Goal: Navigation & Orientation: Understand site structure

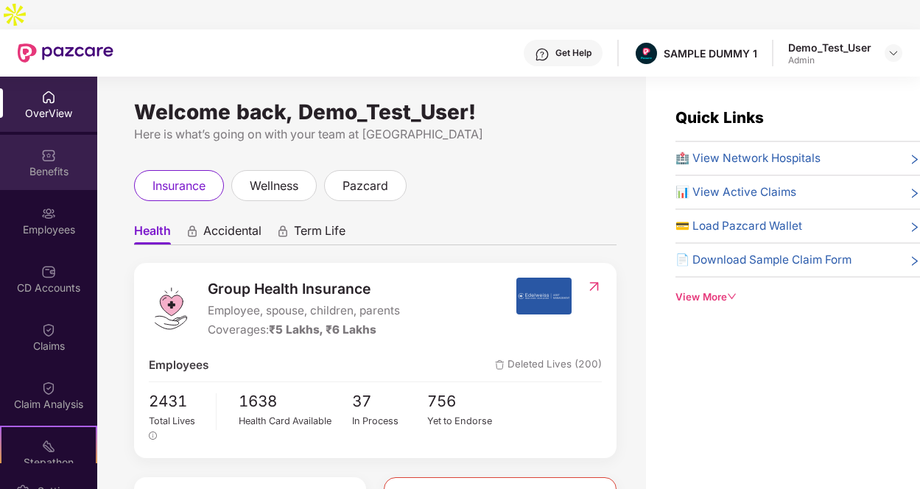
click at [42, 148] on img at bounding box center [48, 155] width 15 height 15
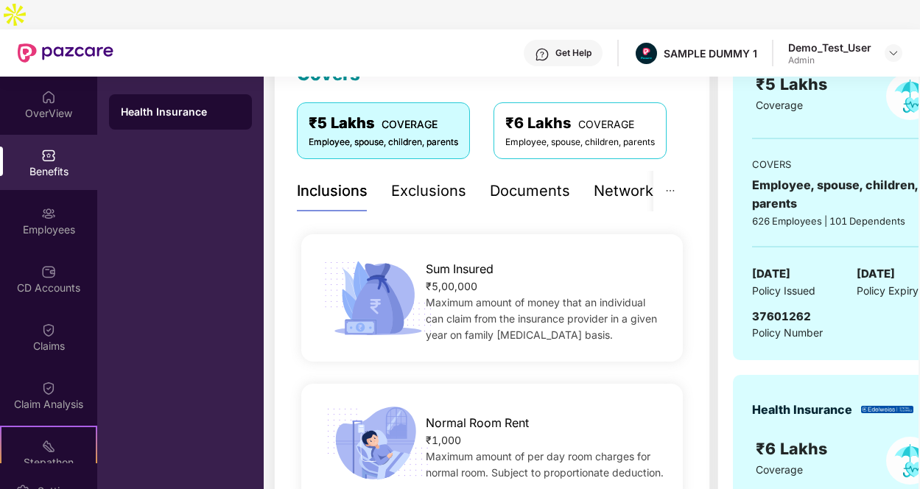
scroll to position [230, 0]
drag, startPoint x: 634, startPoint y: 158, endPoint x: 443, endPoint y: 164, distance: 191.6
click at [443, 180] on div "Exclusions" at bounding box center [428, 191] width 75 height 23
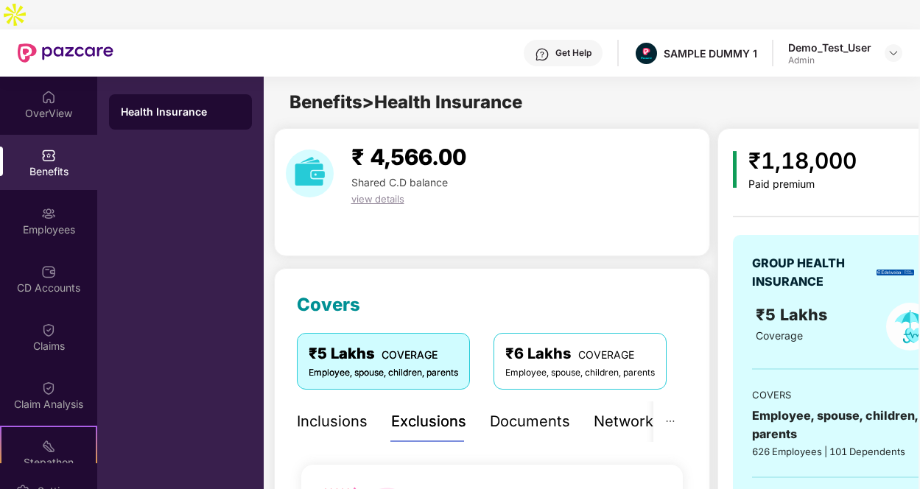
scroll to position [99, 0]
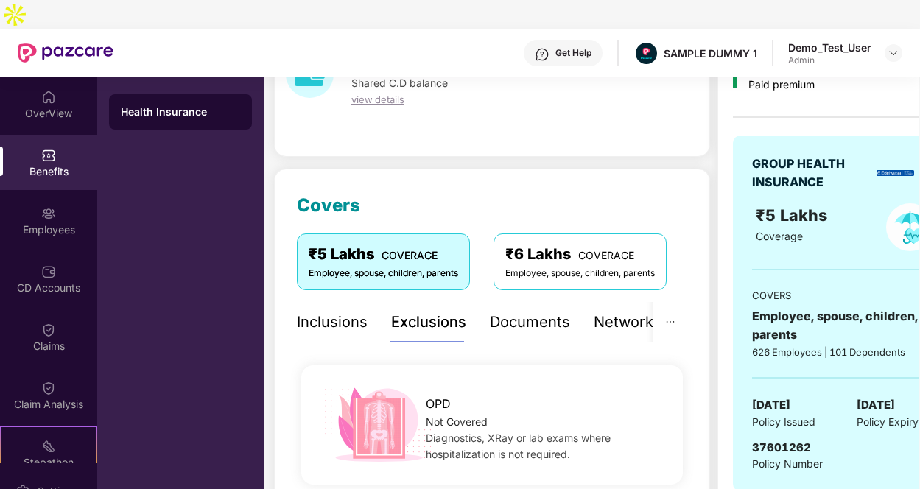
click at [510, 311] on div "Documents" at bounding box center [530, 322] width 80 height 23
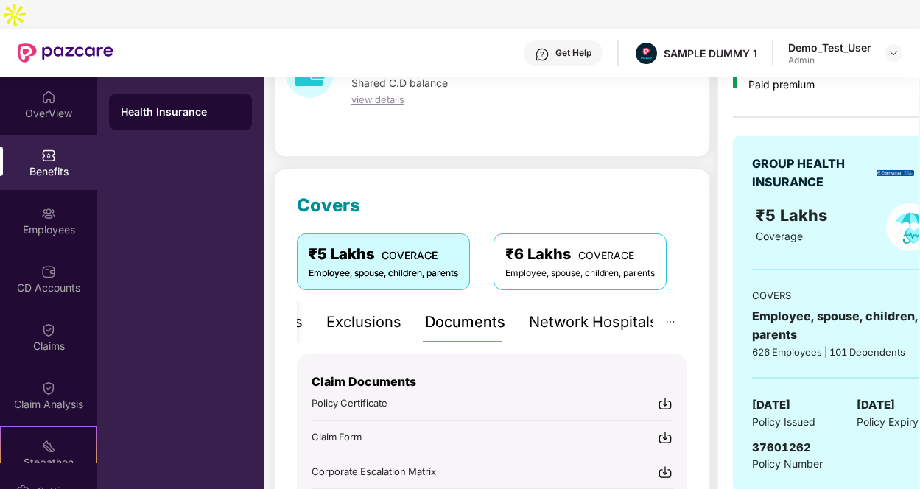
click at [603, 311] on div "Network Hospitals" at bounding box center [593, 322] width 129 height 23
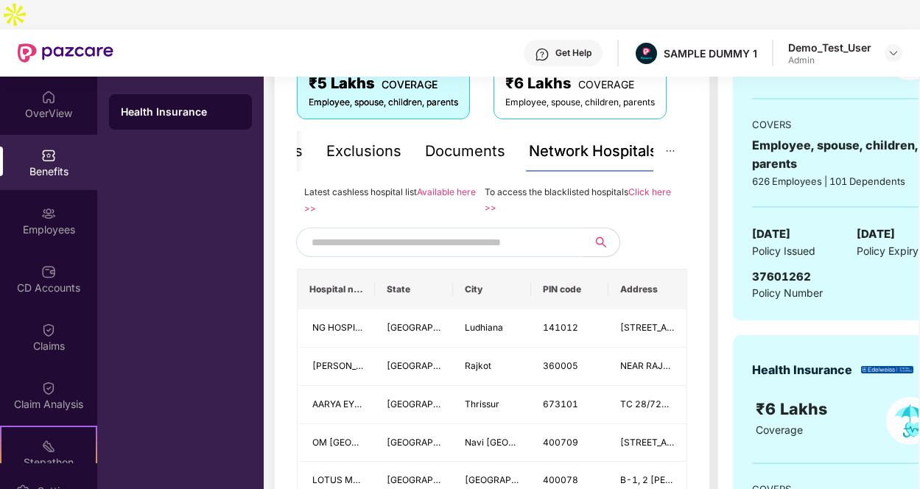
scroll to position [270, 0]
click at [480, 141] on div "Documents" at bounding box center [465, 152] width 80 height 23
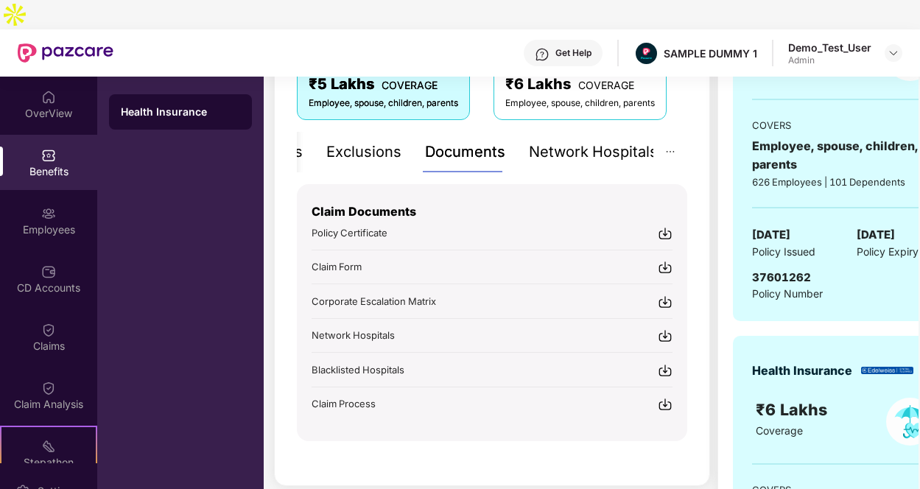
click at [376, 132] on div "Exclusions" at bounding box center [363, 152] width 75 height 41
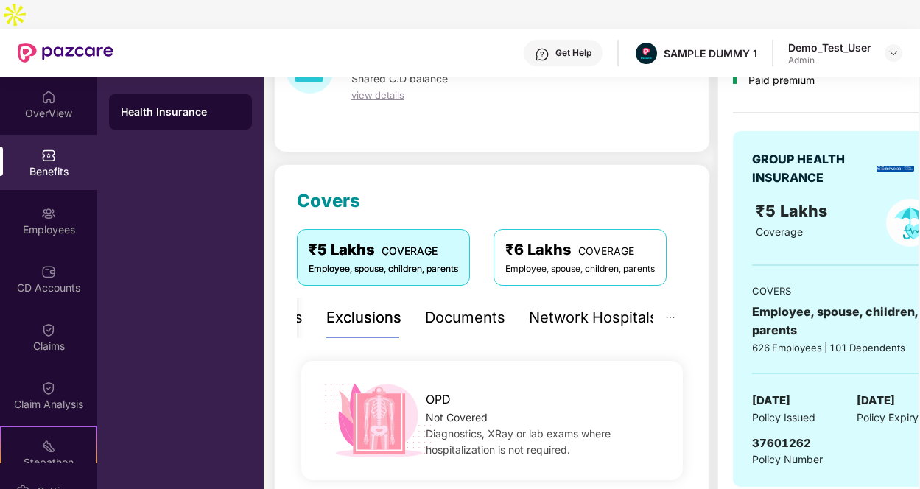
scroll to position [0, 0]
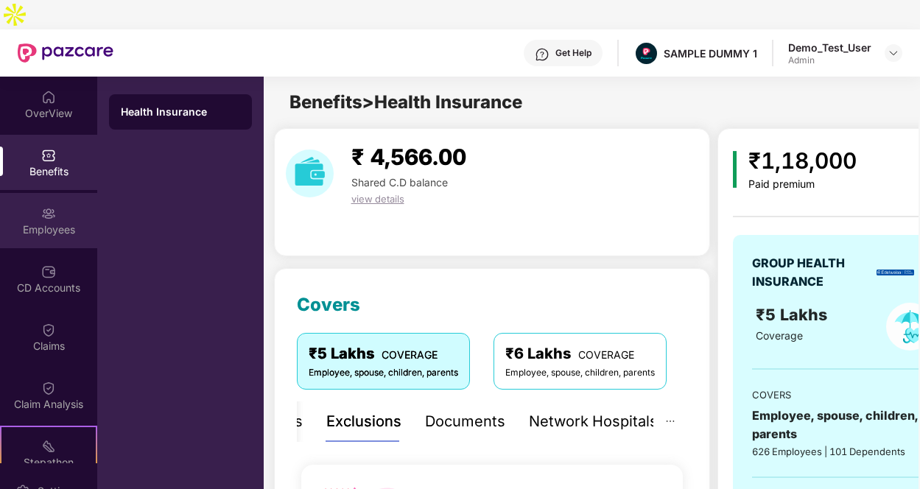
click at [43, 222] on div "Employees" at bounding box center [48, 229] width 97 height 15
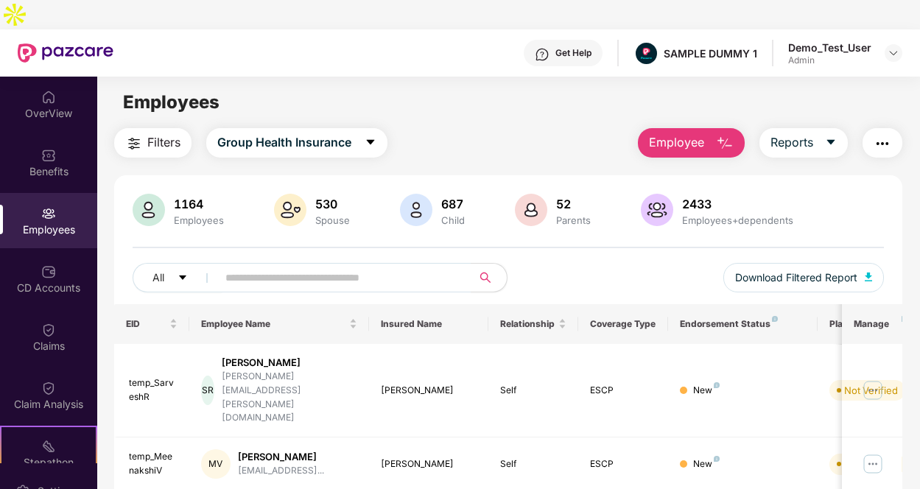
scroll to position [1, 0]
click at [722, 134] on img "button" at bounding box center [725, 143] width 18 height 18
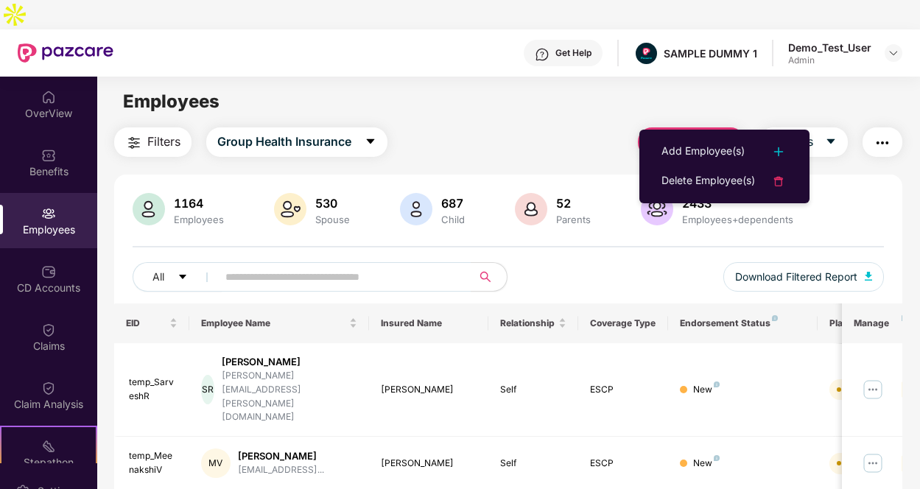
click at [557, 127] on div "Filters Group Health Insurance Employee Reports" at bounding box center [508, 141] width 788 height 29
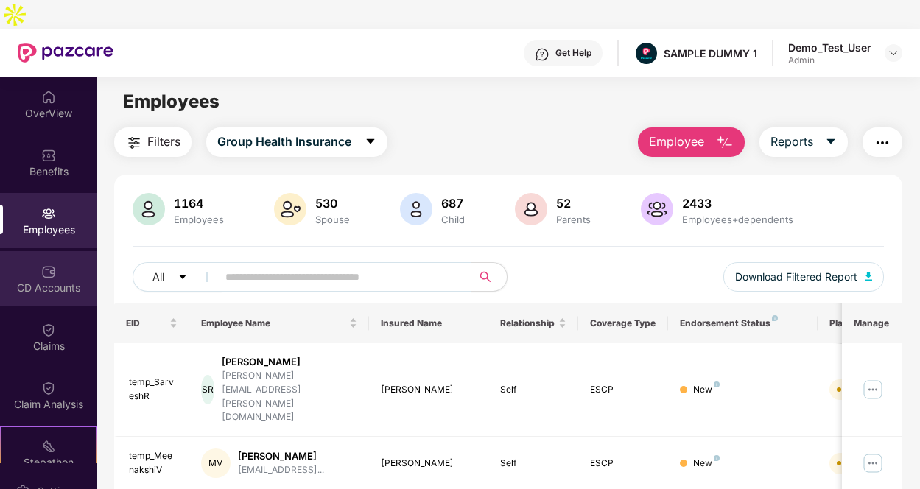
click at [44, 281] on div "CD Accounts" at bounding box center [48, 288] width 97 height 15
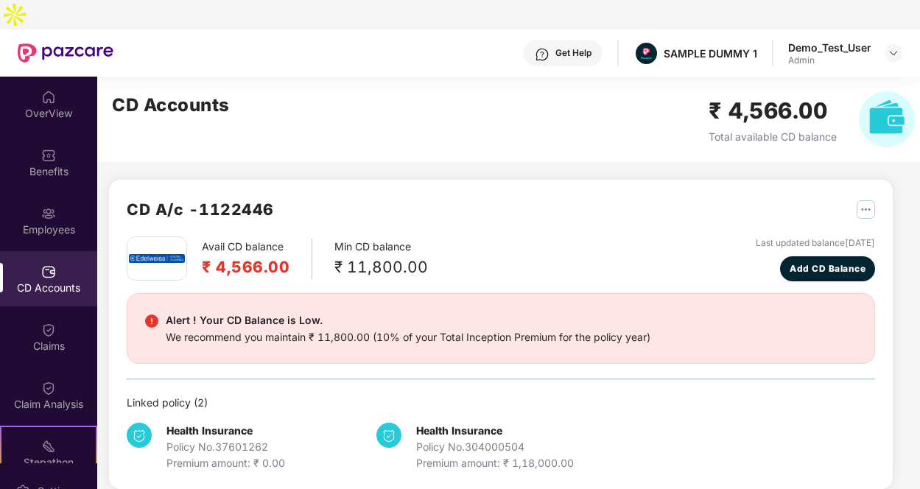
scroll to position [0, 0]
click at [32, 309] on div "Claims" at bounding box center [48, 336] width 97 height 55
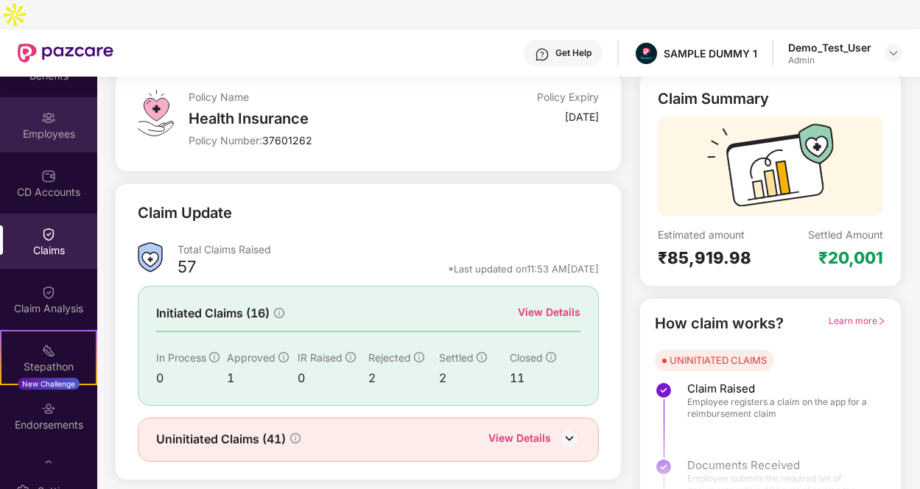
scroll to position [97, 0]
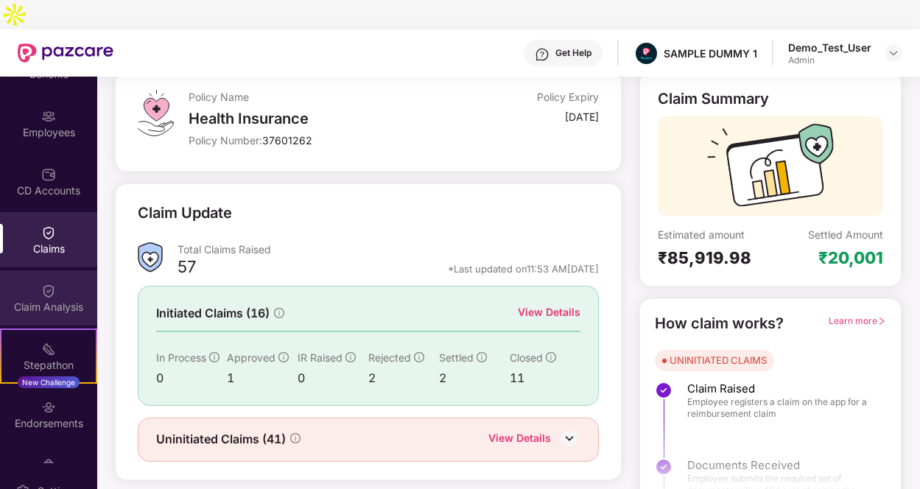
click at [69, 270] on div "Claim Analysis" at bounding box center [48, 297] width 97 height 55
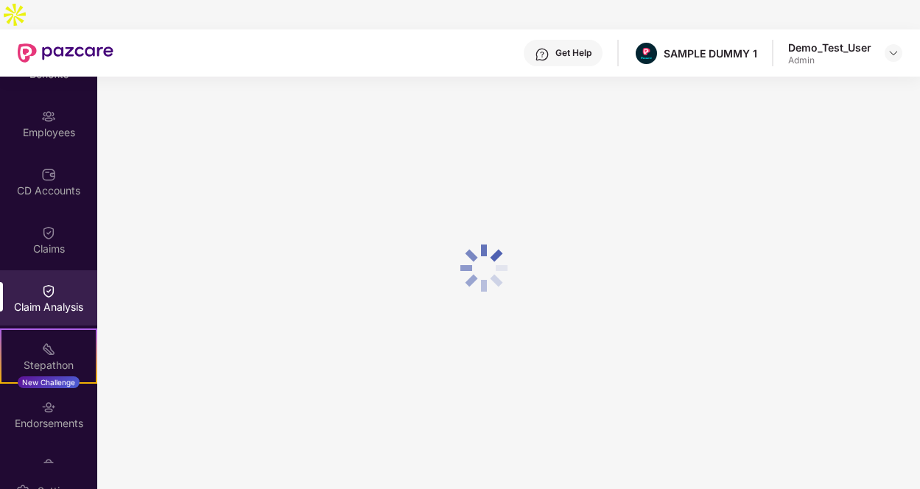
scroll to position [0, 0]
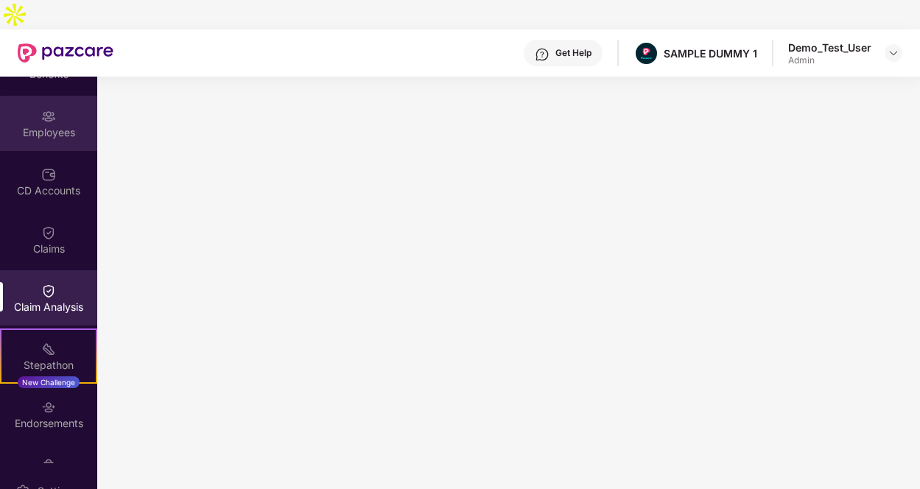
click at [44, 125] on div "Employees" at bounding box center [48, 132] width 97 height 15
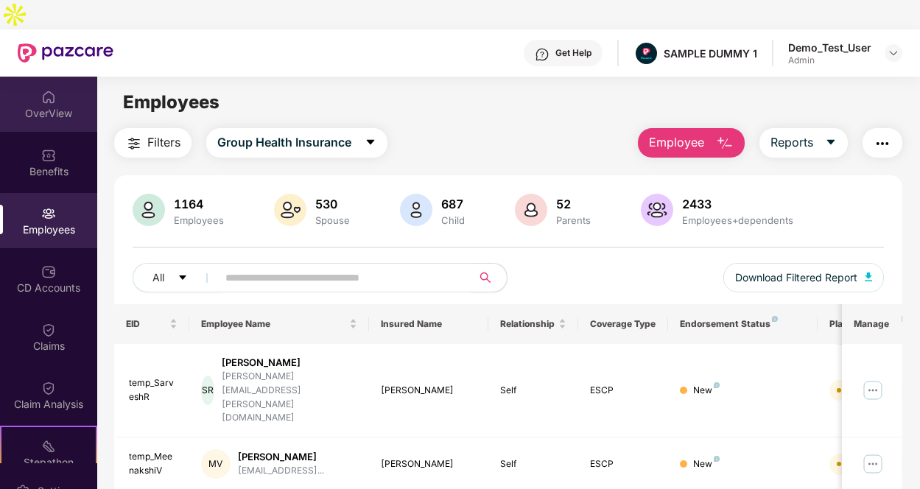
click at [46, 106] on div "OverView" at bounding box center [48, 113] width 97 height 15
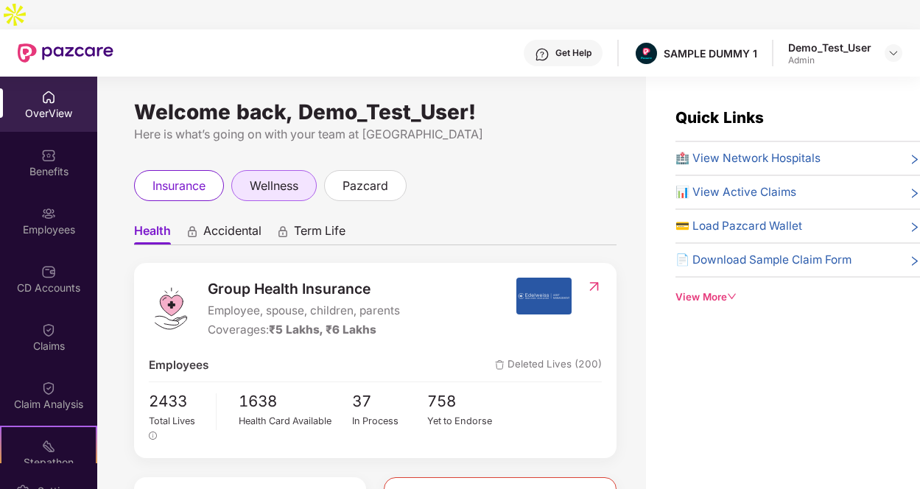
click at [267, 177] on span "wellness" at bounding box center [274, 186] width 49 height 18
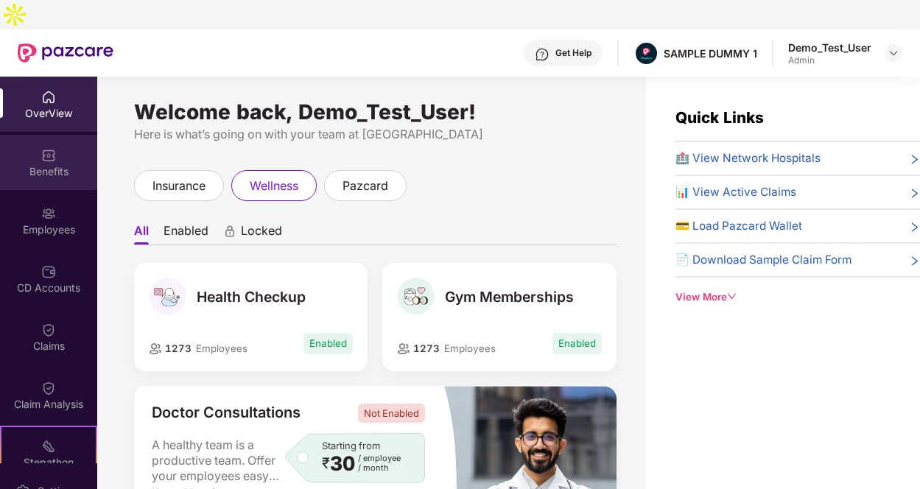
click at [72, 135] on div "Benefits" at bounding box center [48, 162] width 97 height 55
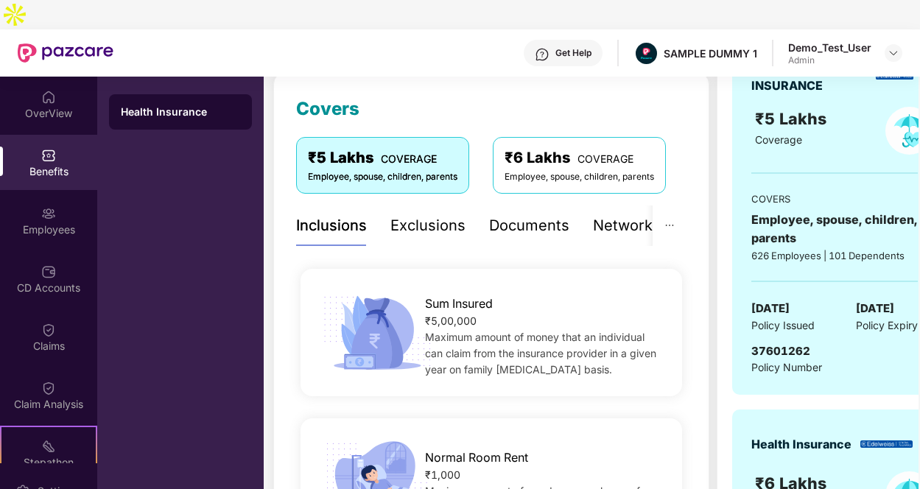
scroll to position [205, 0]
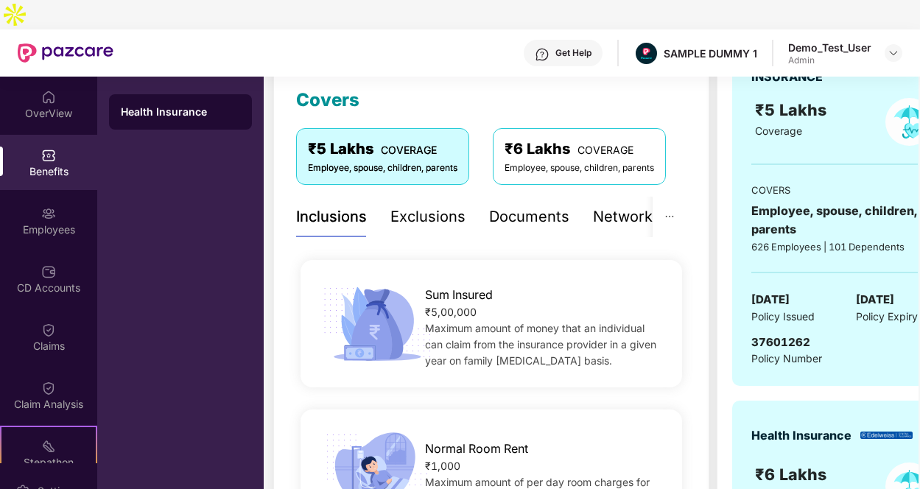
click at [440, 205] on div "Exclusions" at bounding box center [427, 216] width 75 height 23
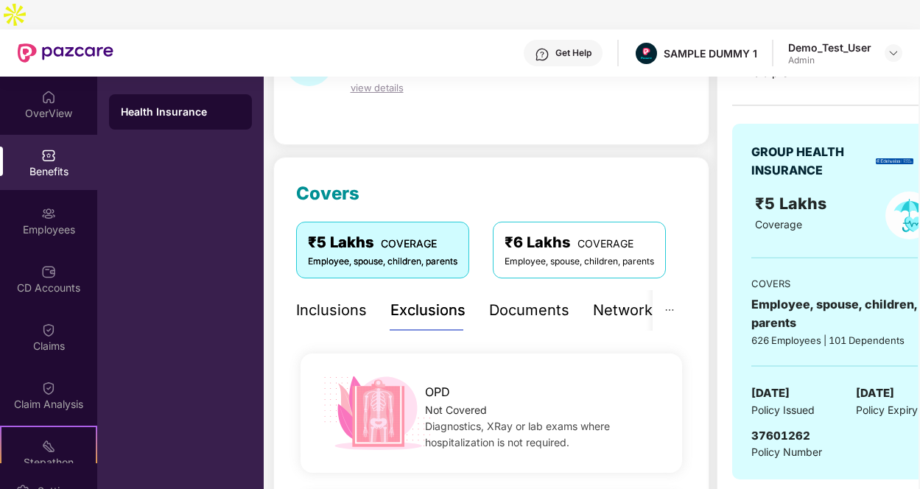
scroll to position [0, 0]
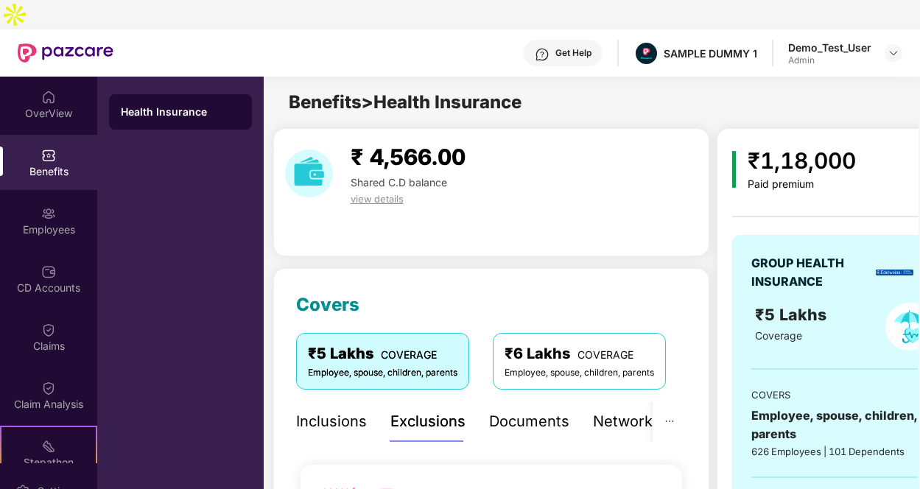
click at [506, 410] on div "Documents" at bounding box center [529, 421] width 80 height 23
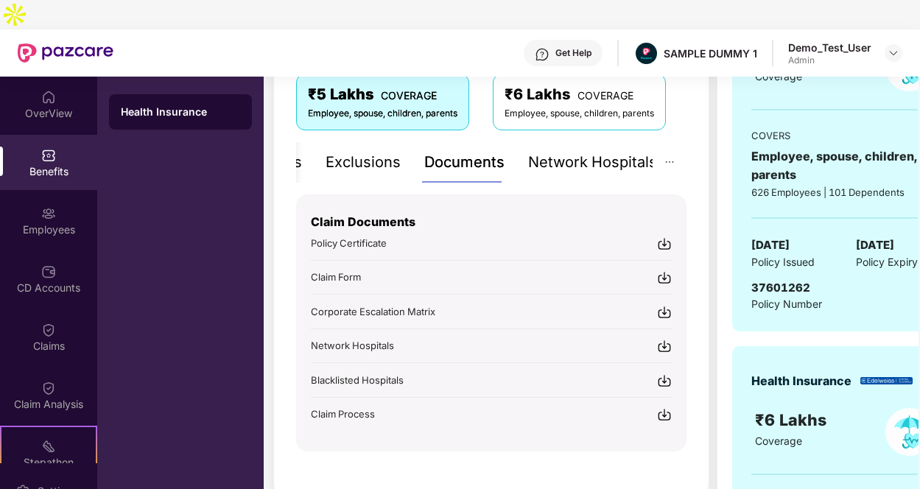
scroll to position [259, 0]
click at [632, 151] on div "Network Hospitals" at bounding box center [592, 162] width 129 height 23
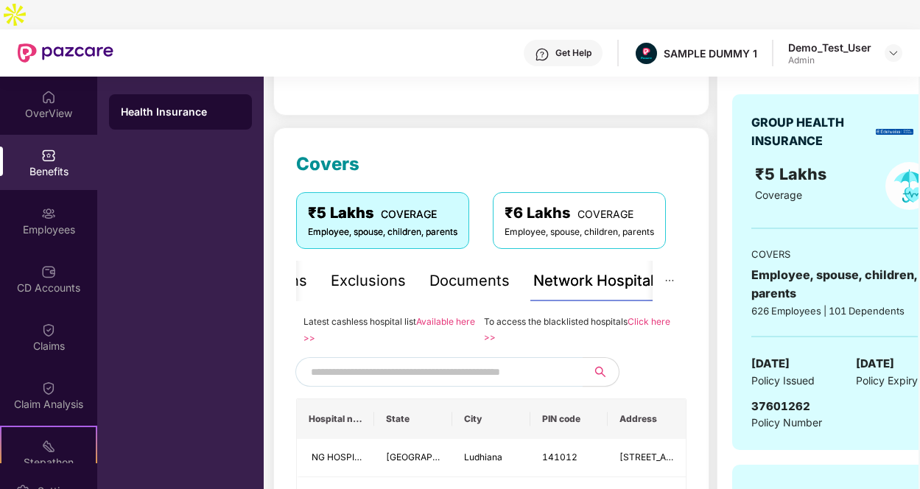
scroll to position [142, 0]
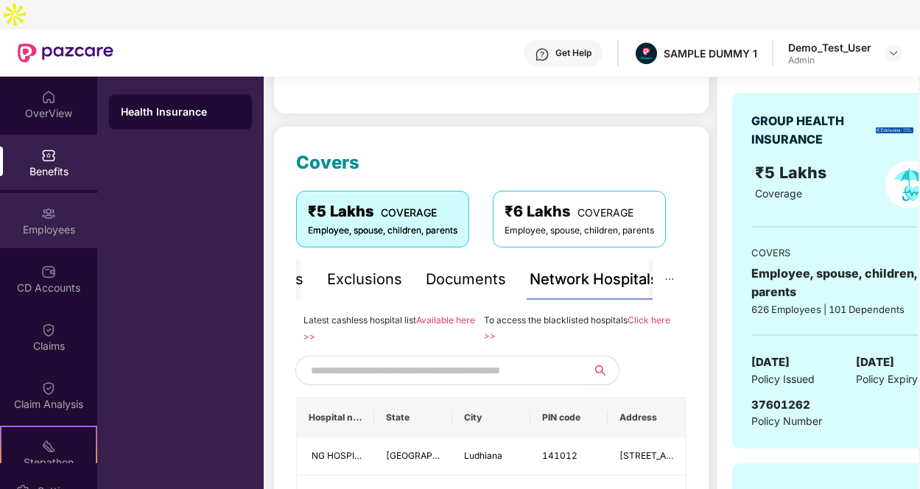
click at [54, 193] on div "Employees" at bounding box center [48, 220] width 97 height 55
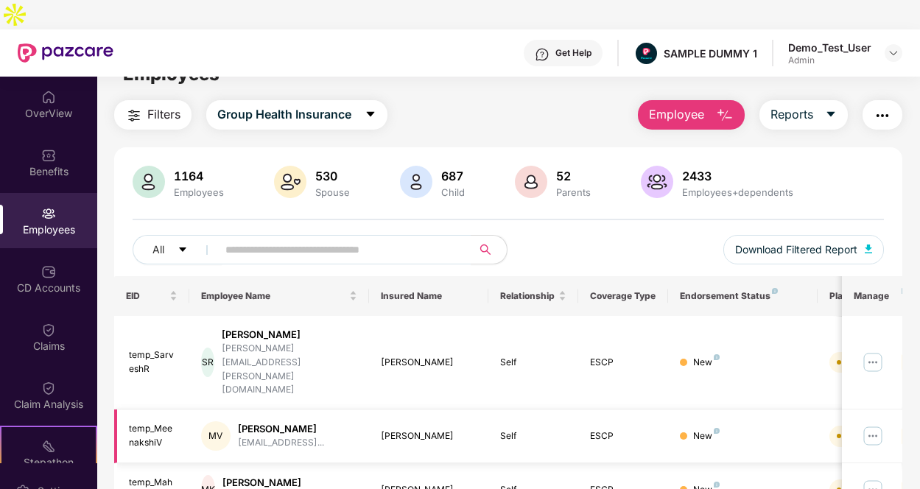
scroll to position [0, 0]
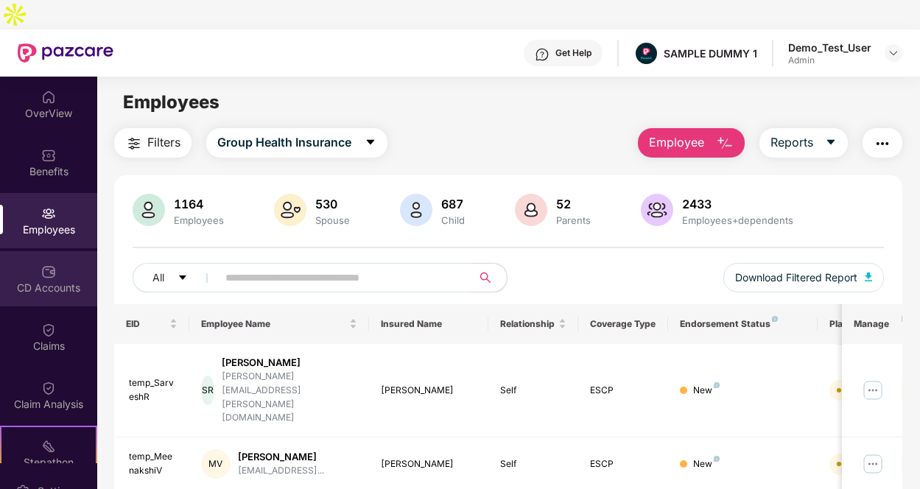
click at [36, 281] on div "CD Accounts" at bounding box center [48, 288] width 97 height 15
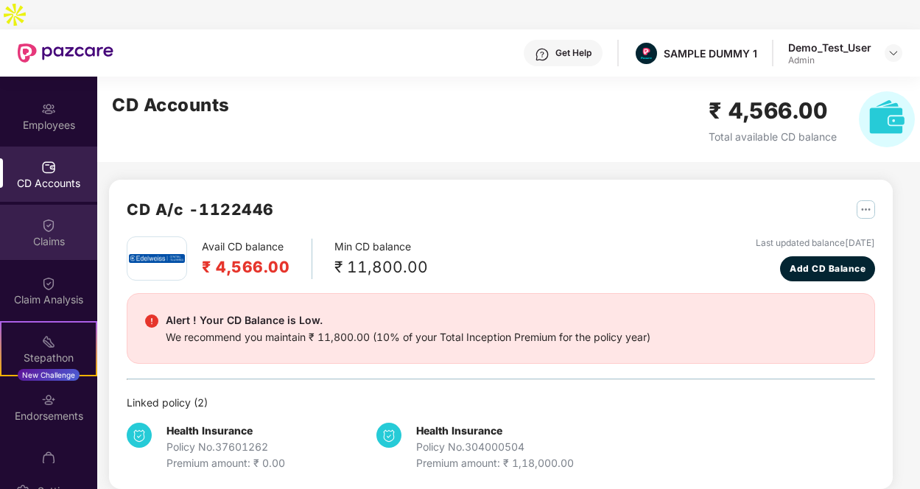
scroll to position [106, 0]
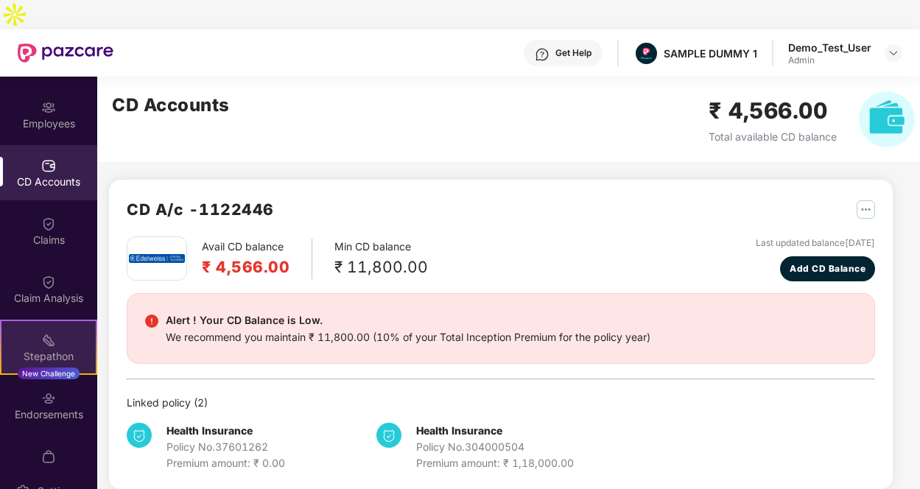
click at [49, 349] on div "Stepathon" at bounding box center [48, 356] width 94 height 15
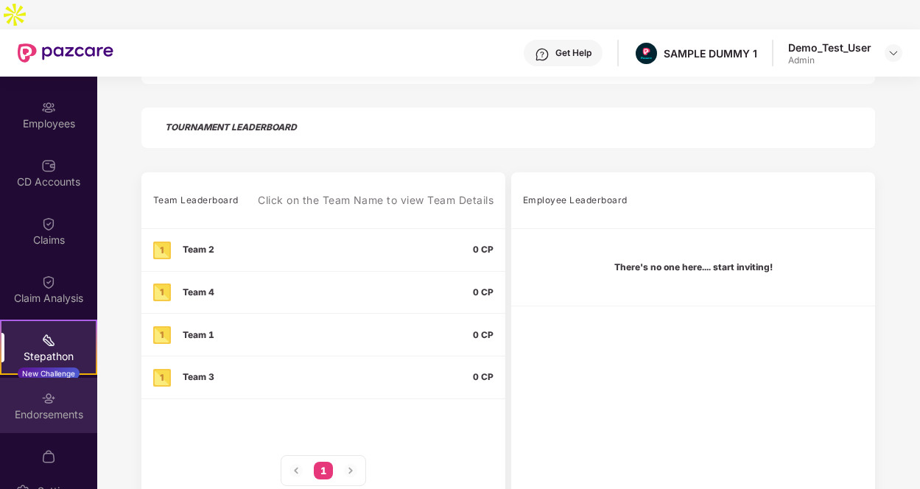
scroll to position [195, 0]
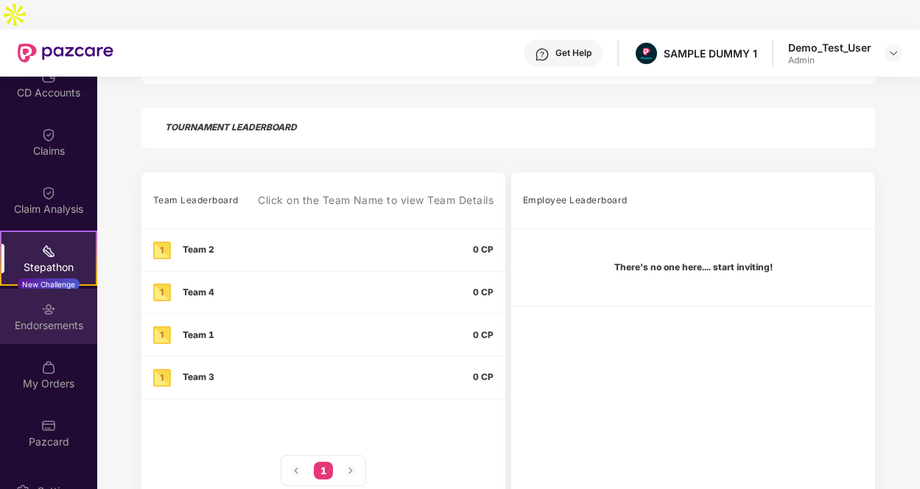
click at [63, 305] on div "Endorsements" at bounding box center [48, 316] width 97 height 55
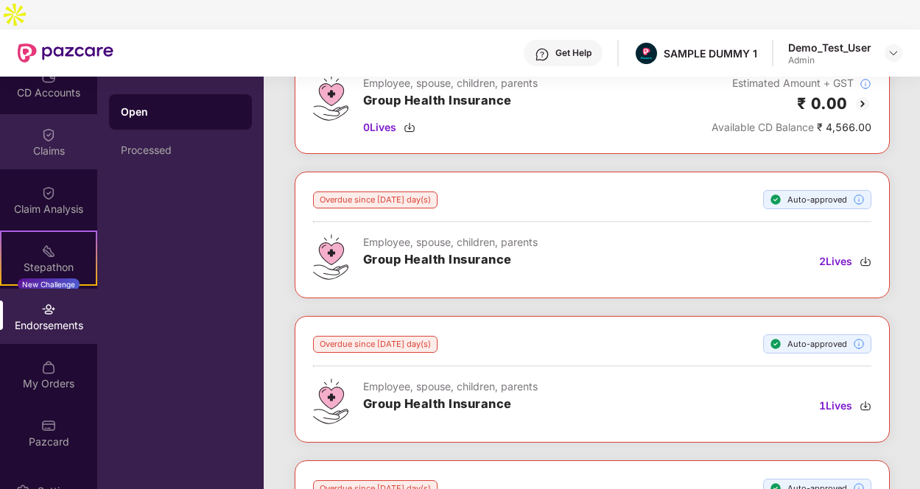
scroll to position [0, 0]
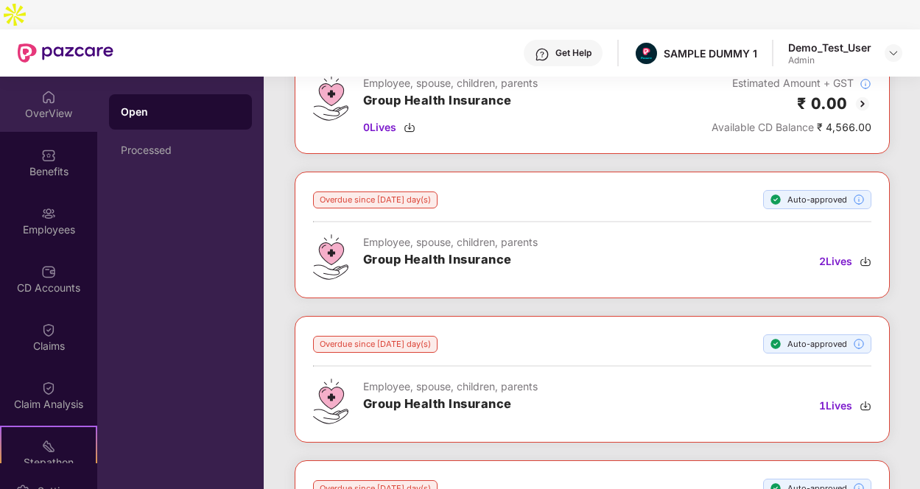
click at [60, 106] on div "OverView" at bounding box center [48, 113] width 97 height 15
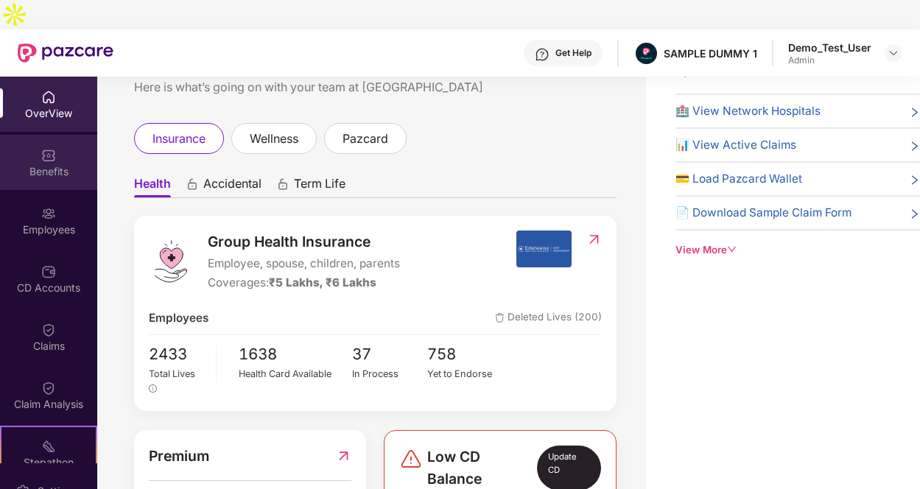
click at [36, 164] on div "Benefits" at bounding box center [48, 171] width 97 height 15
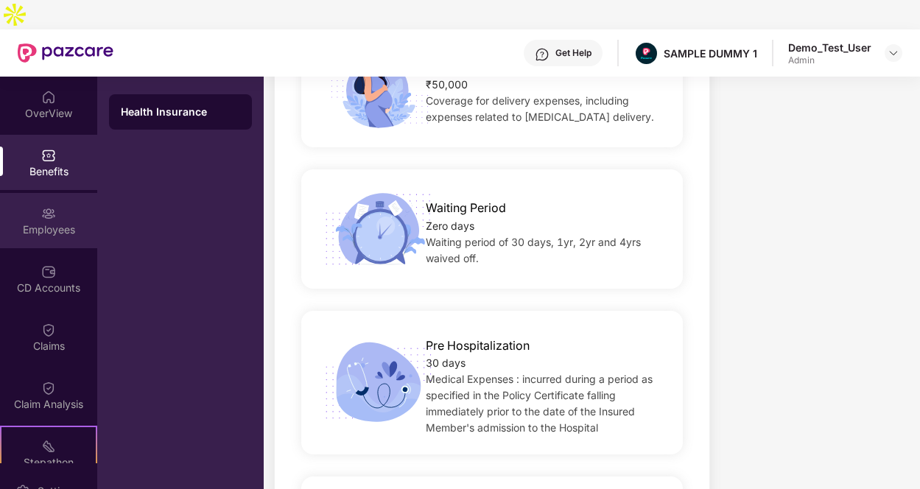
click at [47, 206] on img at bounding box center [48, 213] width 15 height 15
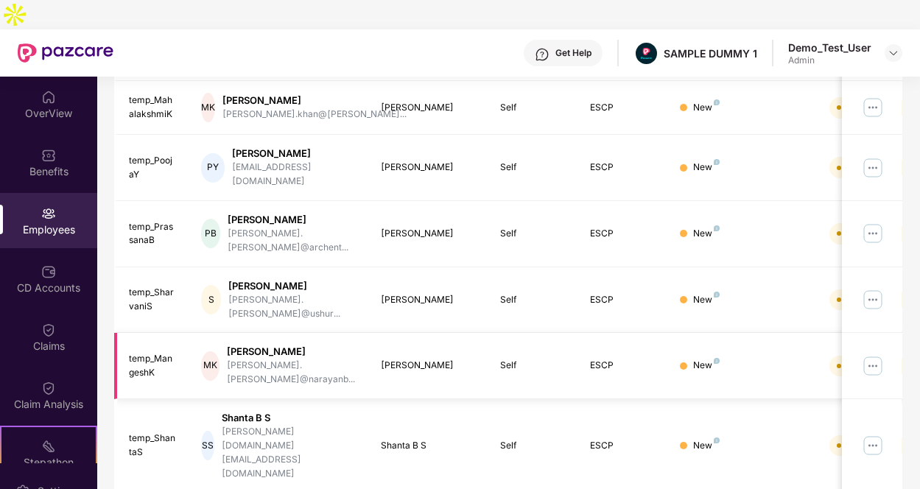
scroll to position [407, 0]
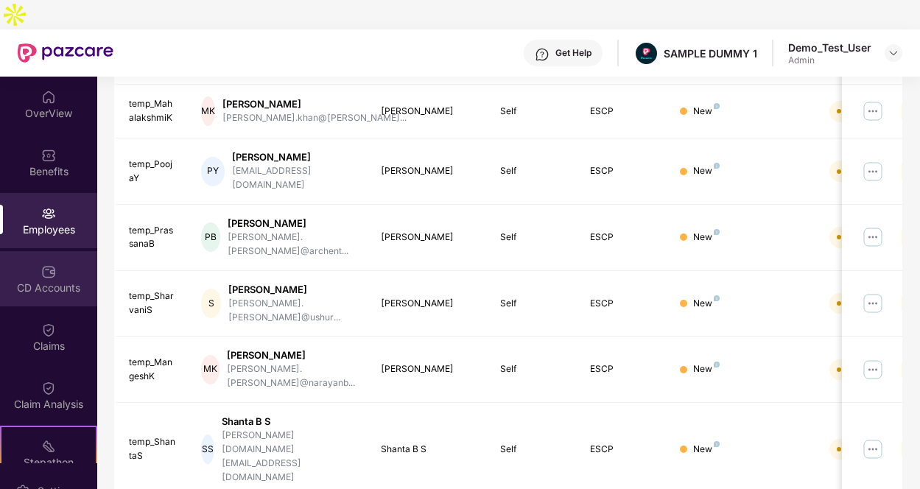
click at [44, 281] on div "CD Accounts" at bounding box center [48, 288] width 97 height 15
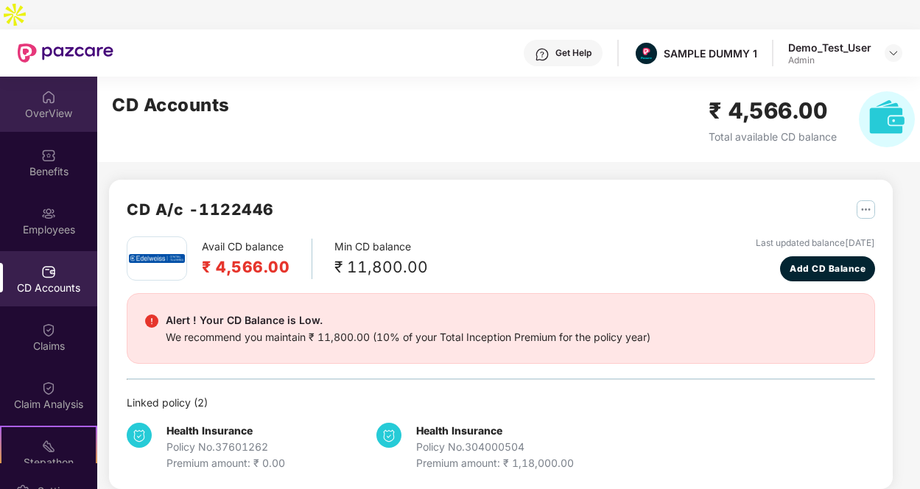
click at [43, 106] on div "OverView" at bounding box center [48, 113] width 97 height 15
